Goal: Navigation & Orientation: Find specific page/section

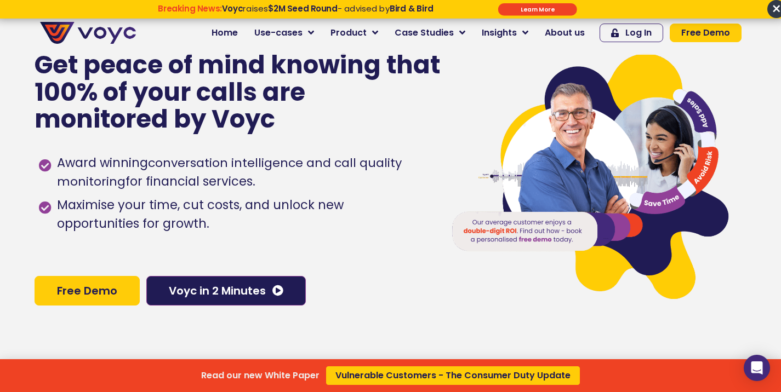
scroll to position [55, 0]
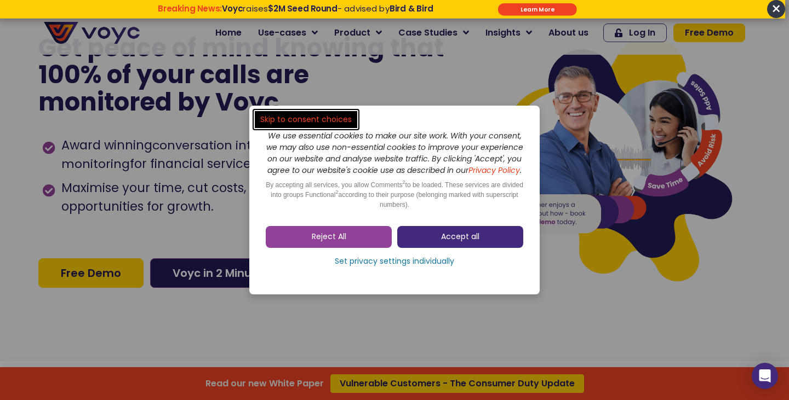
click at [504, 247] on link "Accept all" at bounding box center [460, 237] width 126 height 22
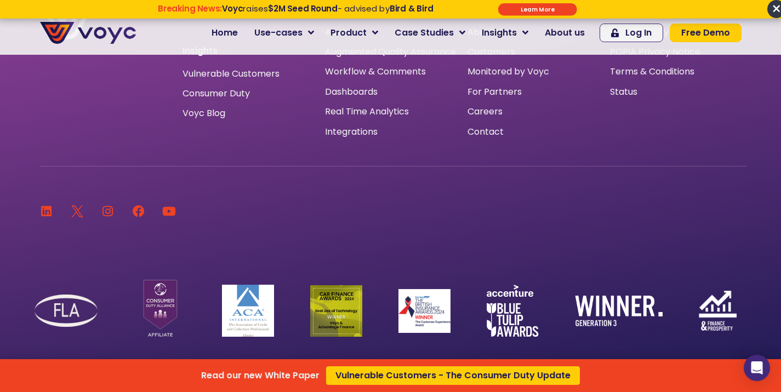
scroll to position [7350, 0]
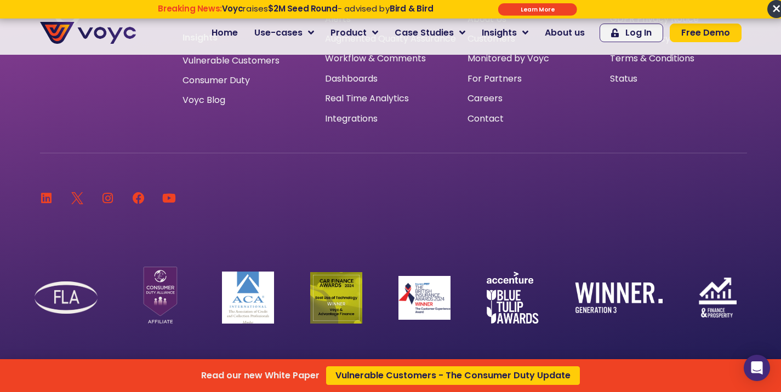
click at [299, 30] on div "Read our new White Paper Vulnerable Customers - The Consumer Duty Update" at bounding box center [390, 196] width 781 height 392
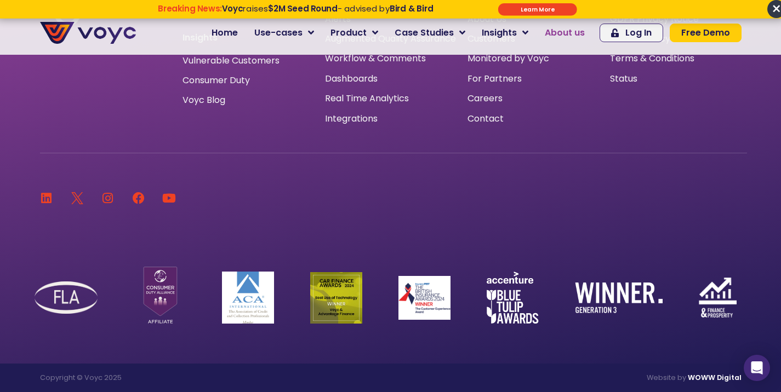
click at [585, 37] on span "About us" at bounding box center [565, 32] width 40 height 13
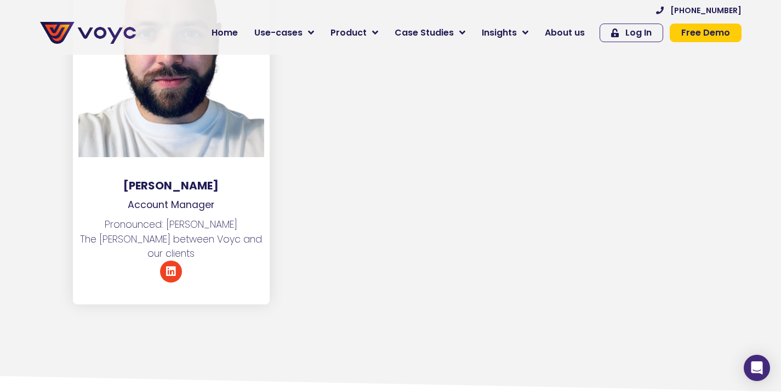
scroll to position [6355, 0]
